Goal: Navigation & Orientation: Find specific page/section

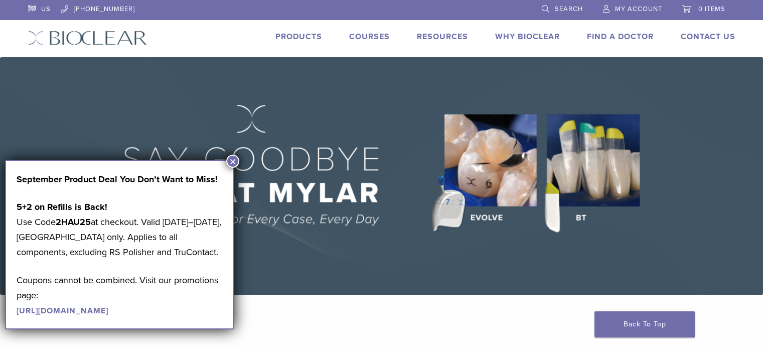
click at [373, 40] on link "Courses" at bounding box center [369, 37] width 41 height 10
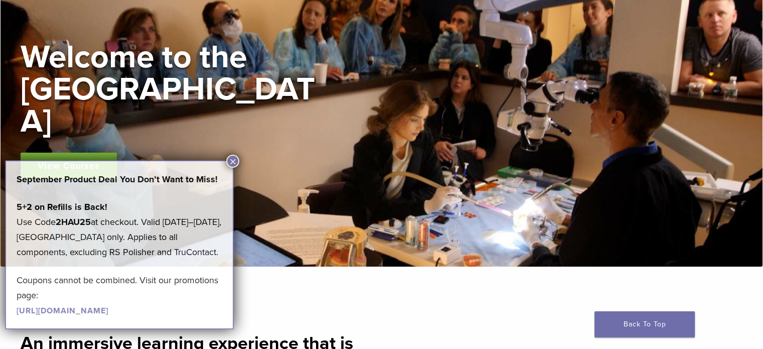
scroll to position [150, 0]
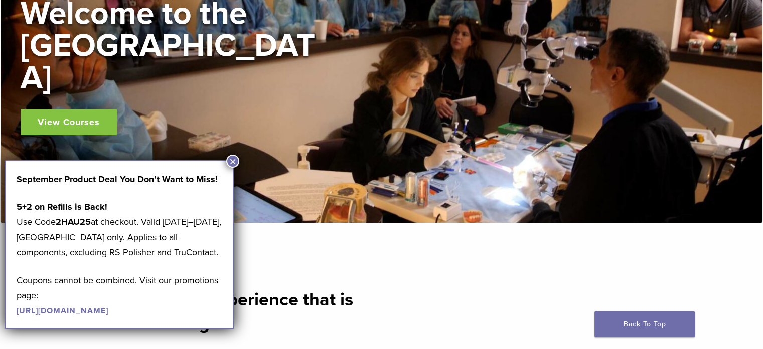
click at [231, 157] on button "×" at bounding box center [232, 160] width 13 height 13
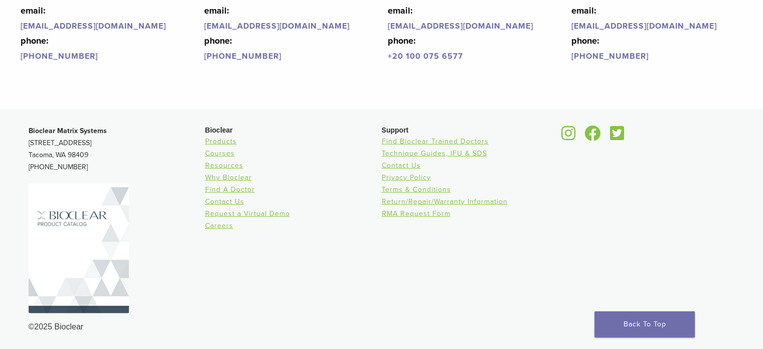
scroll to position [2530, 0]
click at [96, 242] on img at bounding box center [79, 248] width 100 height 130
click at [221, 226] on link "Careers" at bounding box center [219, 225] width 28 height 9
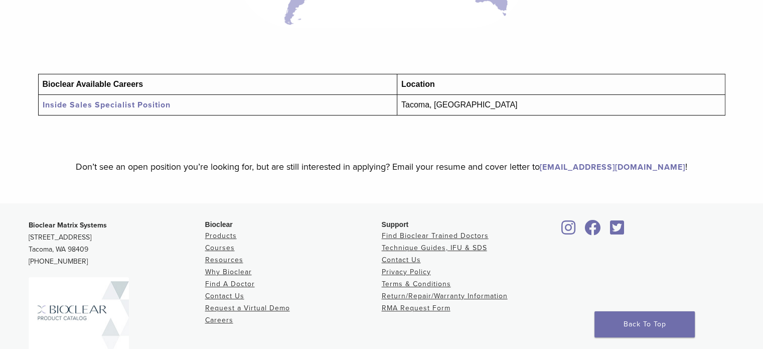
scroll to position [50, 0]
